Goal: Submit feedback/report problem: Submit feedback/report problem

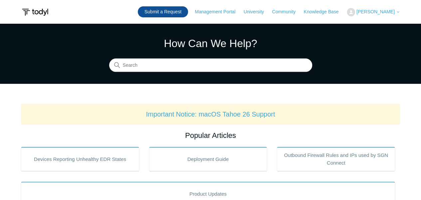
click at [186, 12] on link "Submit a Request" at bounding box center [163, 11] width 50 height 11
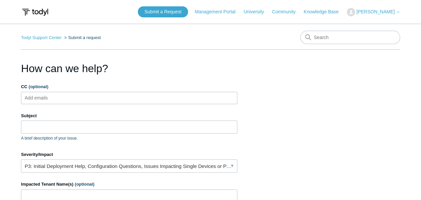
click at [67, 97] on ul "Add emails" at bounding box center [129, 98] width 217 height 12
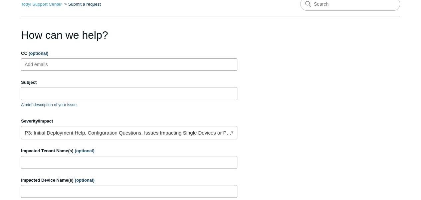
scroll to position [67, 0]
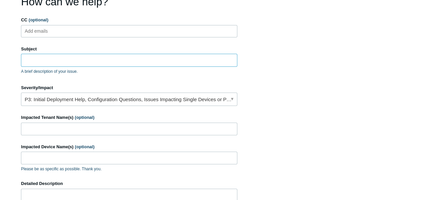
click at [53, 59] on input "Subject" at bounding box center [129, 60] width 217 height 13
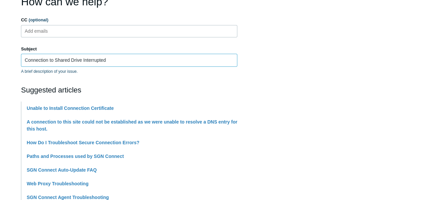
type input "Connection to Shared Drive Interrupted"
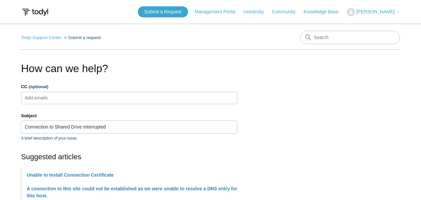
scroll to position [67, 0]
